Goal: Navigation & Orientation: Find specific page/section

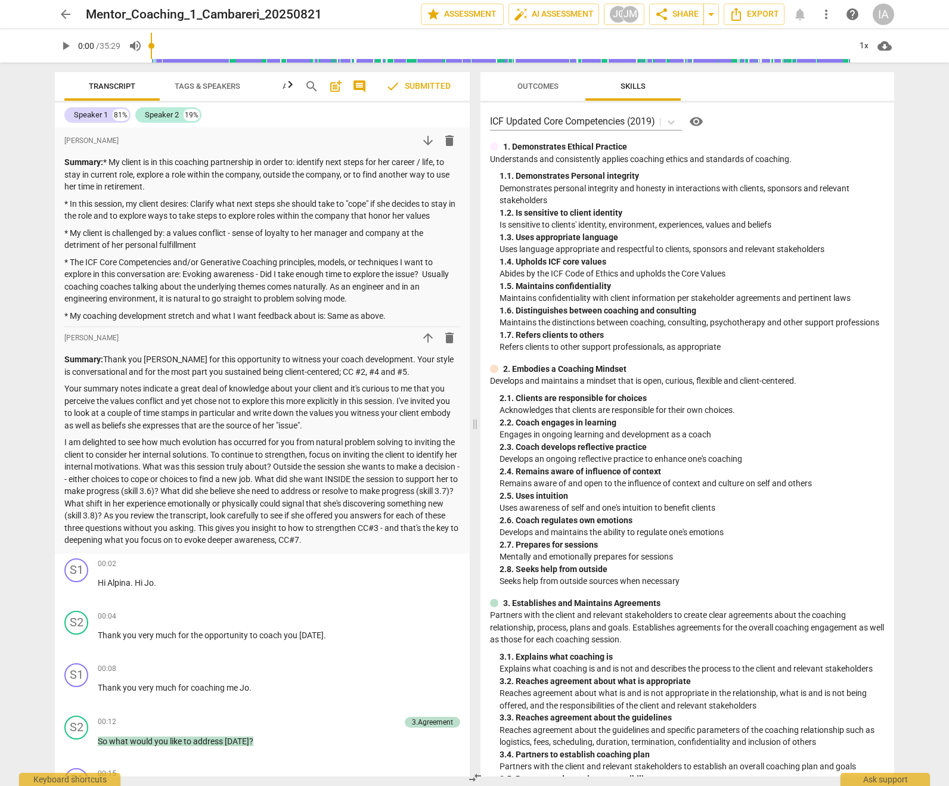
click at [528, 86] on span "Outcomes" at bounding box center [537, 86] width 41 height 9
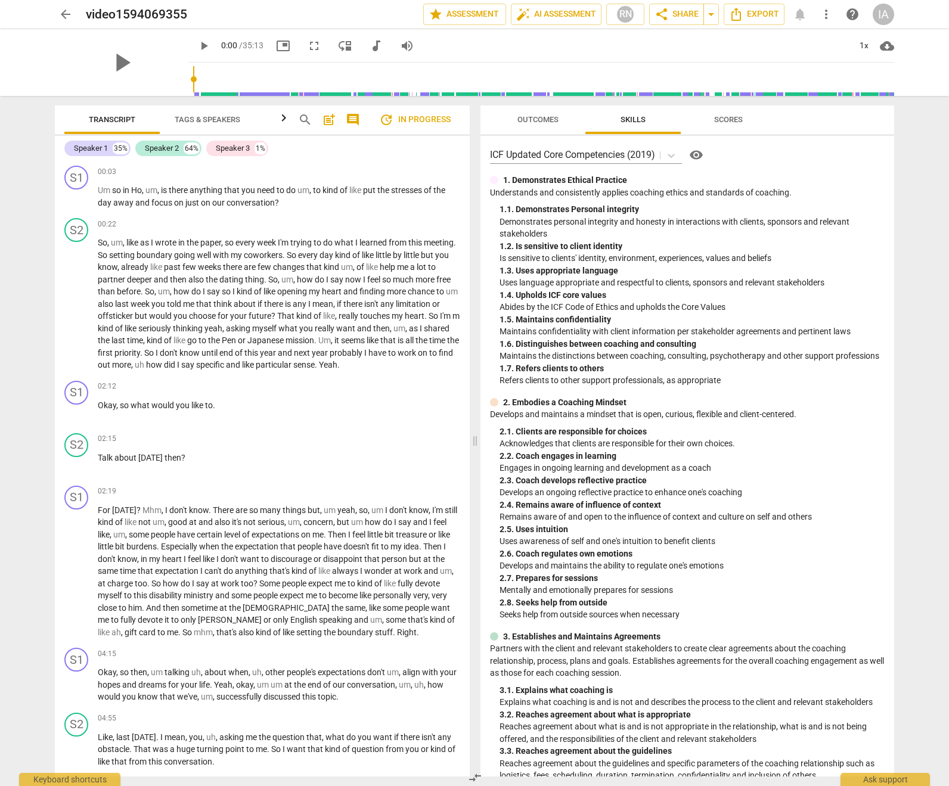
click at [537, 123] on span "Outcomes" at bounding box center [538, 120] width 70 height 16
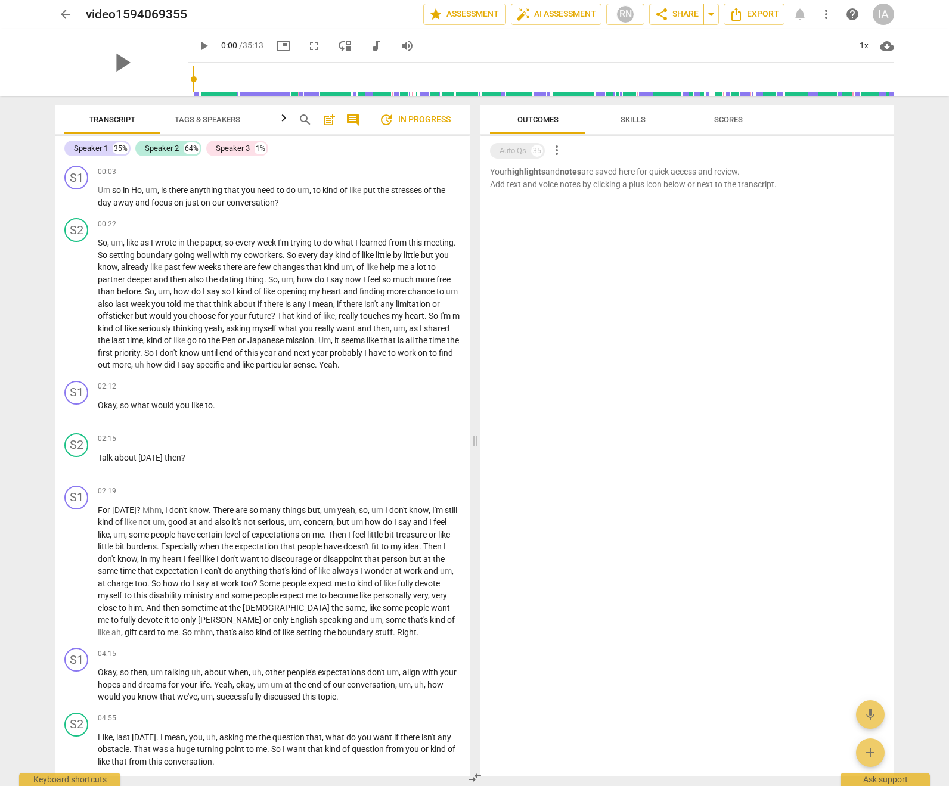
click at [632, 123] on span "Skills" at bounding box center [632, 119] width 25 height 9
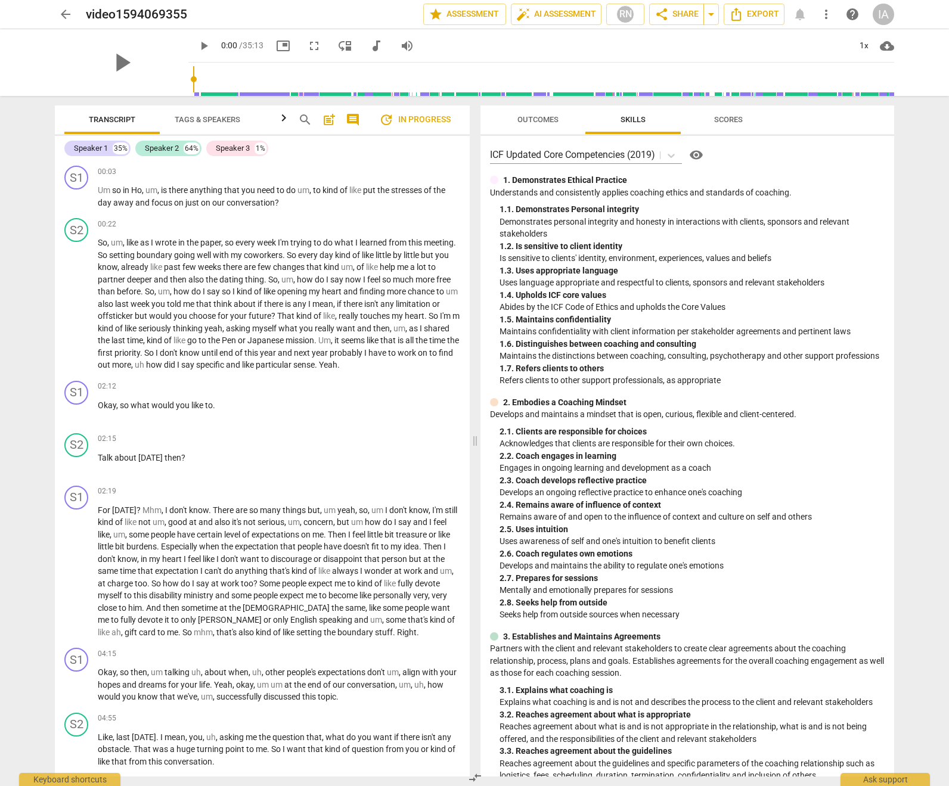
click at [535, 123] on span "Outcomes" at bounding box center [537, 119] width 41 height 9
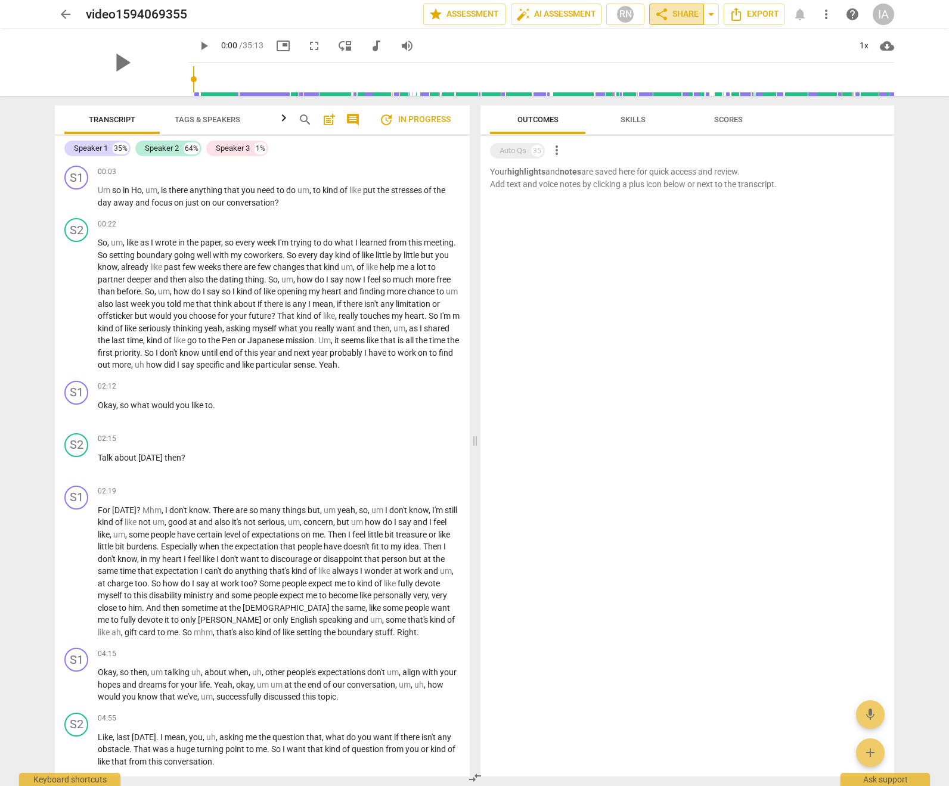
click at [679, 19] on span "share Share" at bounding box center [676, 14] width 44 height 14
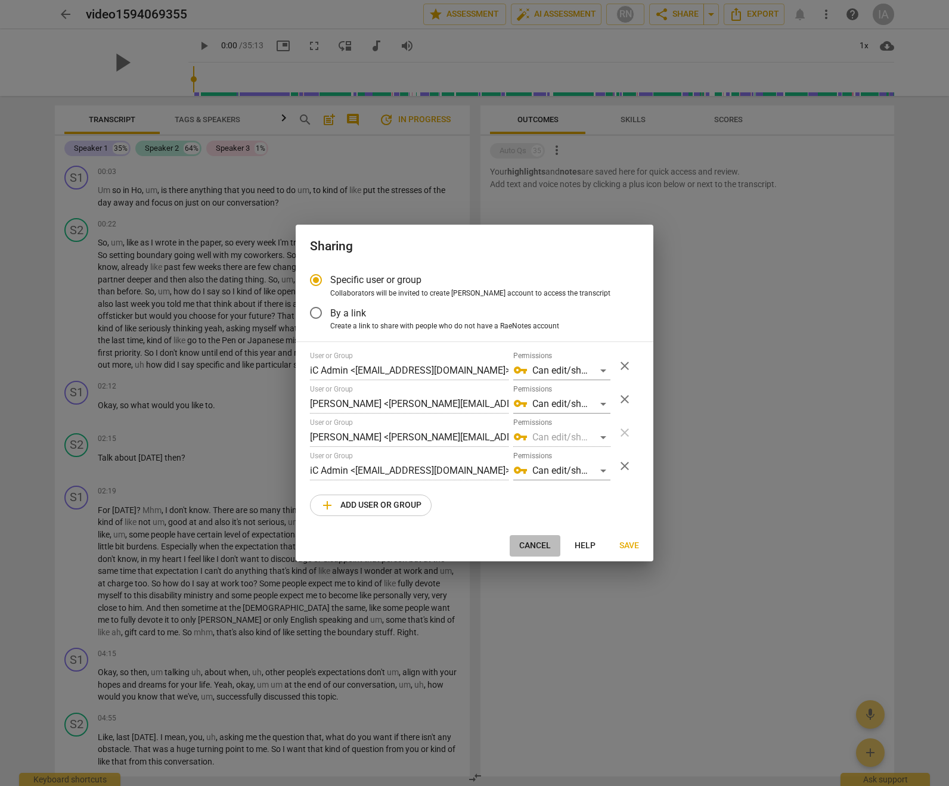
click at [536, 540] on span "Cancel" at bounding box center [535, 546] width 32 height 12
radio input "false"
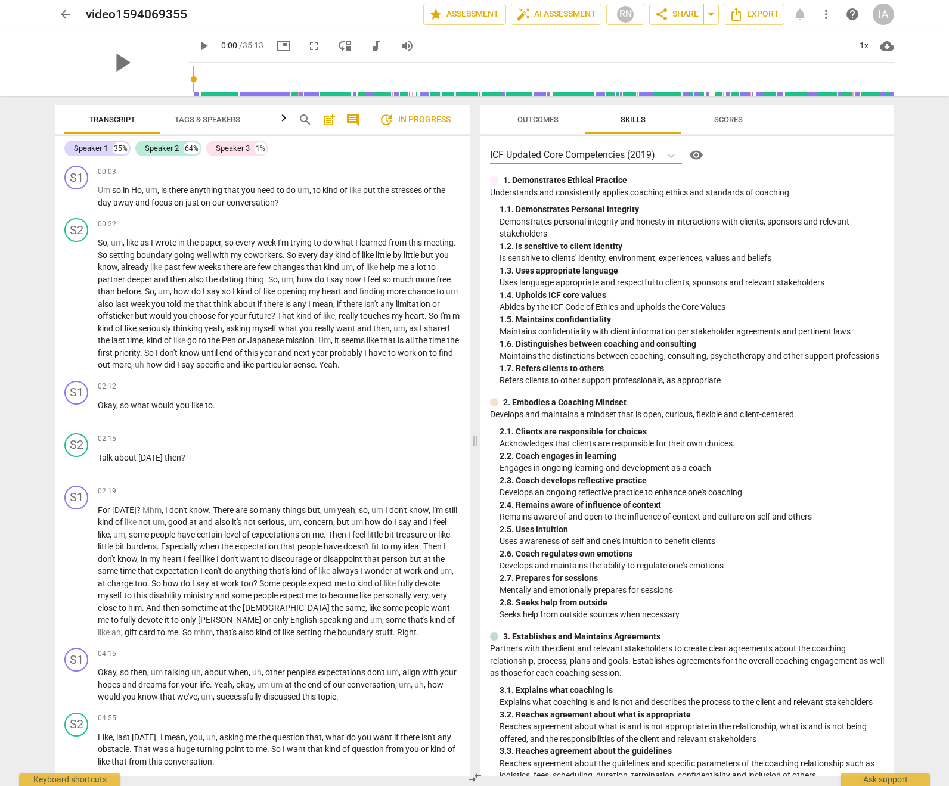
click at [548, 123] on span "Outcomes" at bounding box center [537, 119] width 41 height 9
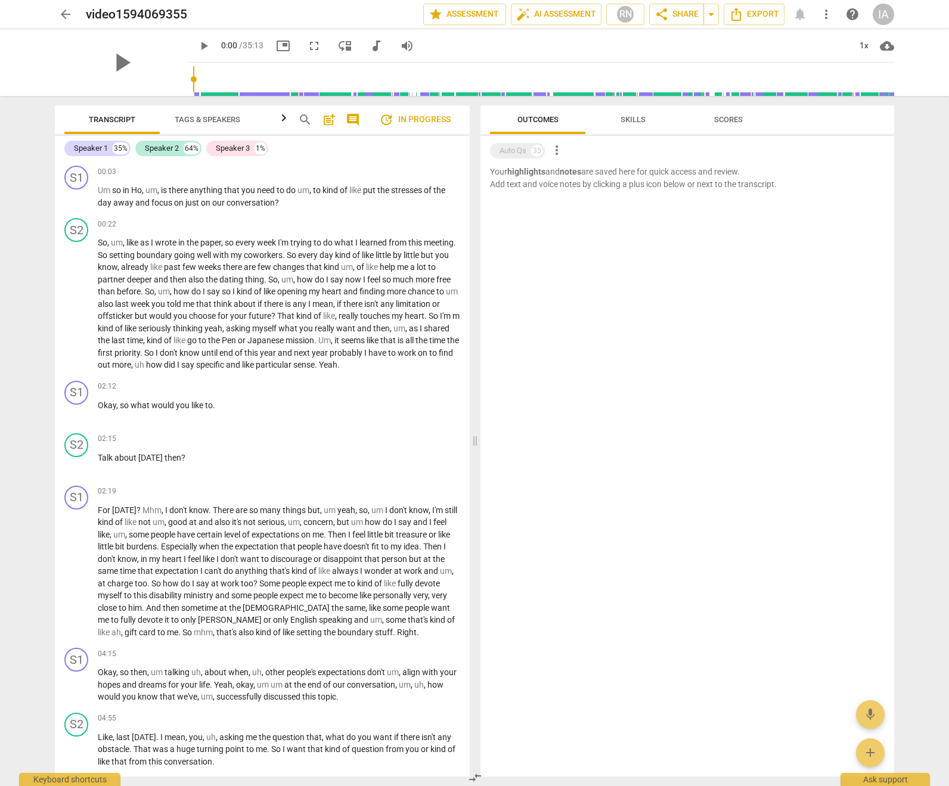
click at [620, 124] on span "Skills" at bounding box center [633, 120] width 54 height 16
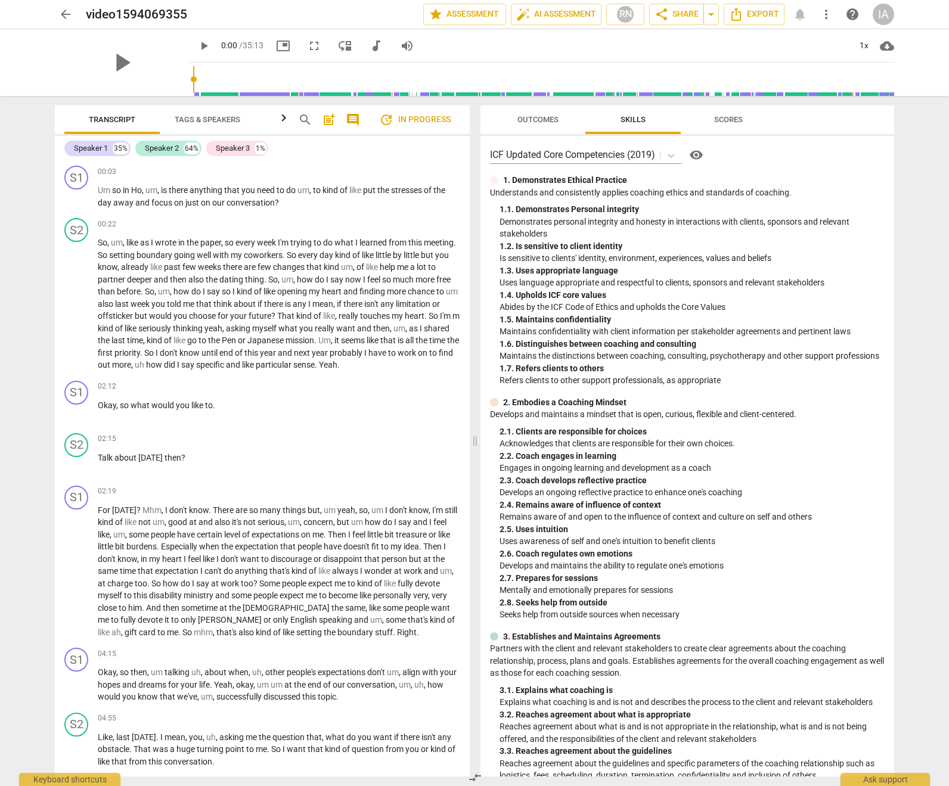
click at [540, 123] on span "Outcomes" at bounding box center [537, 119] width 41 height 9
